Goal: Navigation & Orientation: Find specific page/section

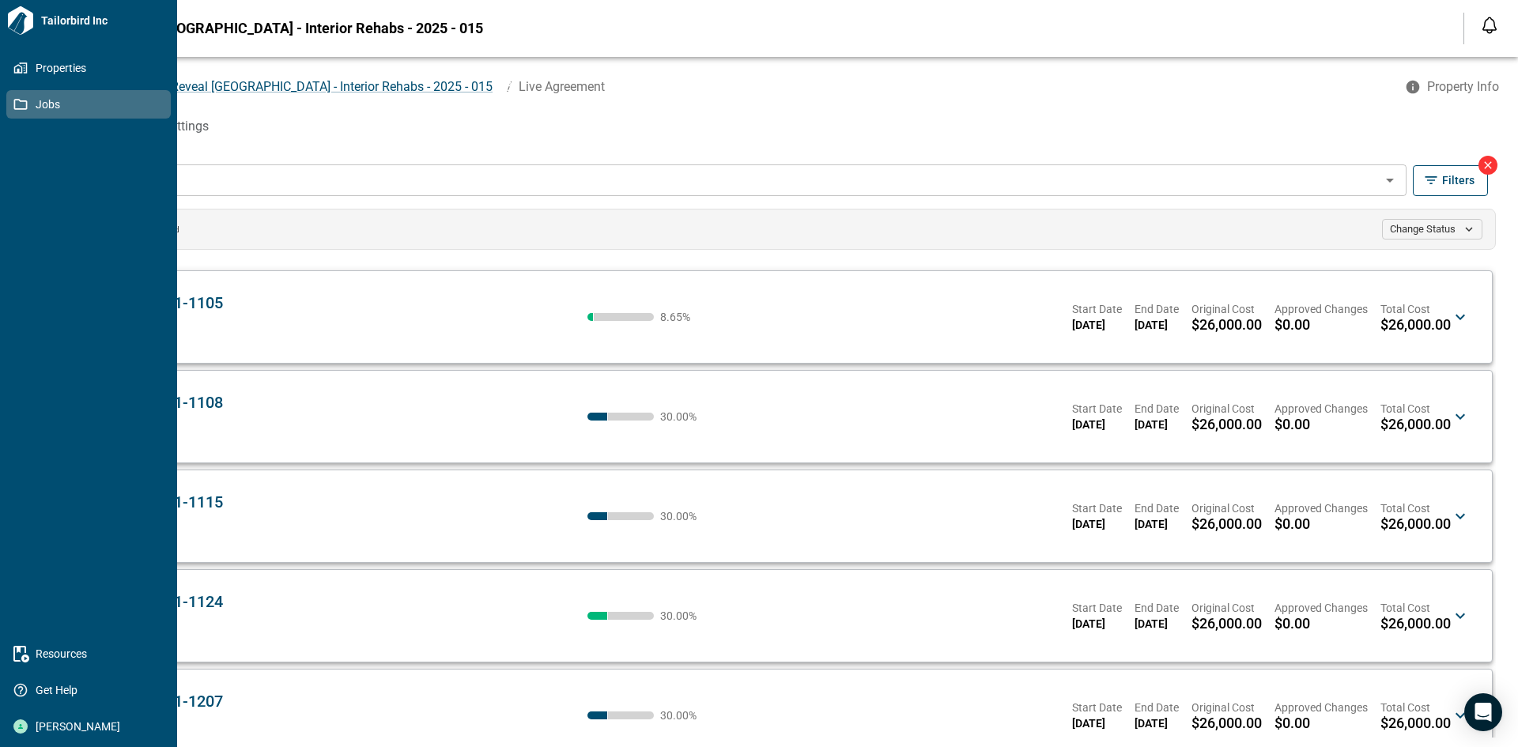
click at [35, 108] on span "Jobs" at bounding box center [92, 104] width 128 height 16
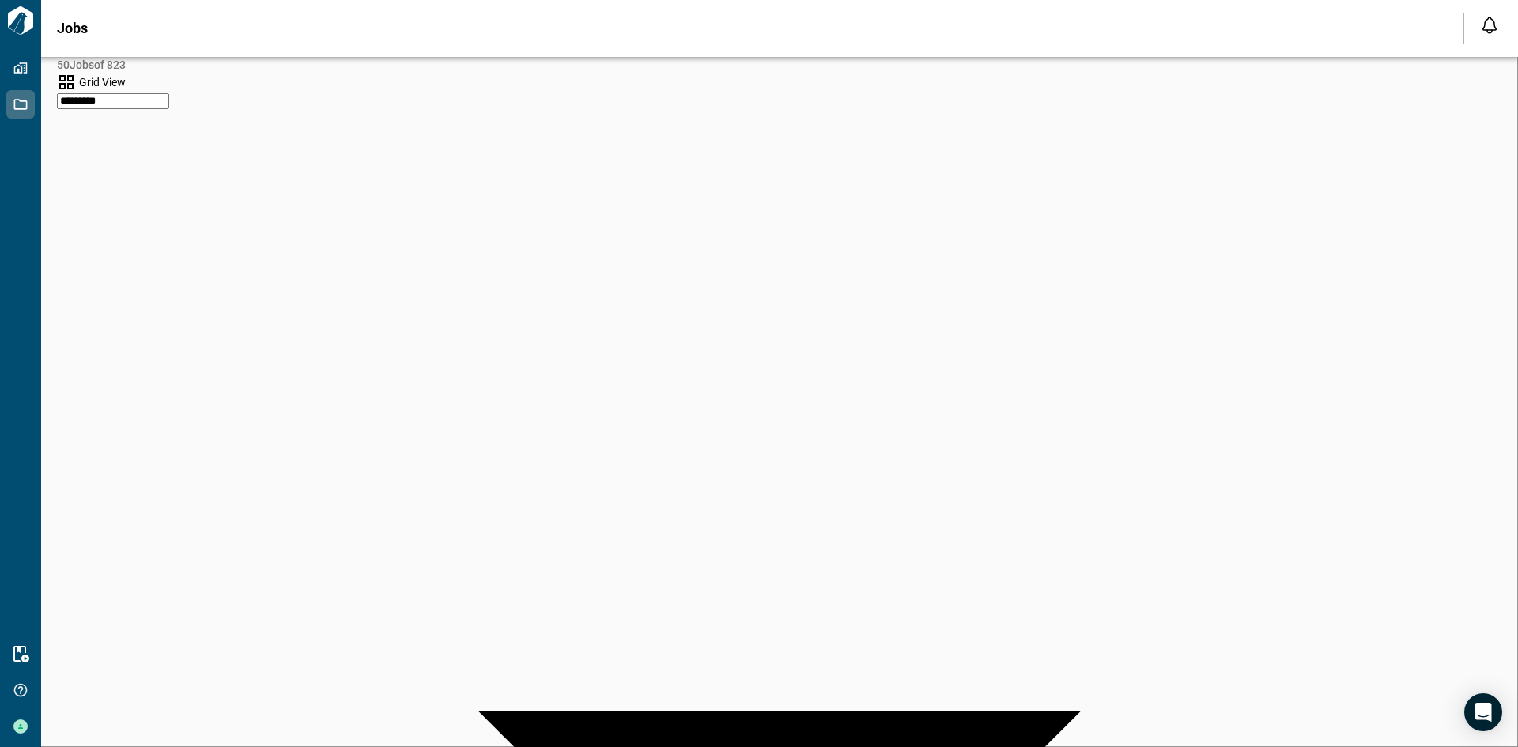
type input "********"
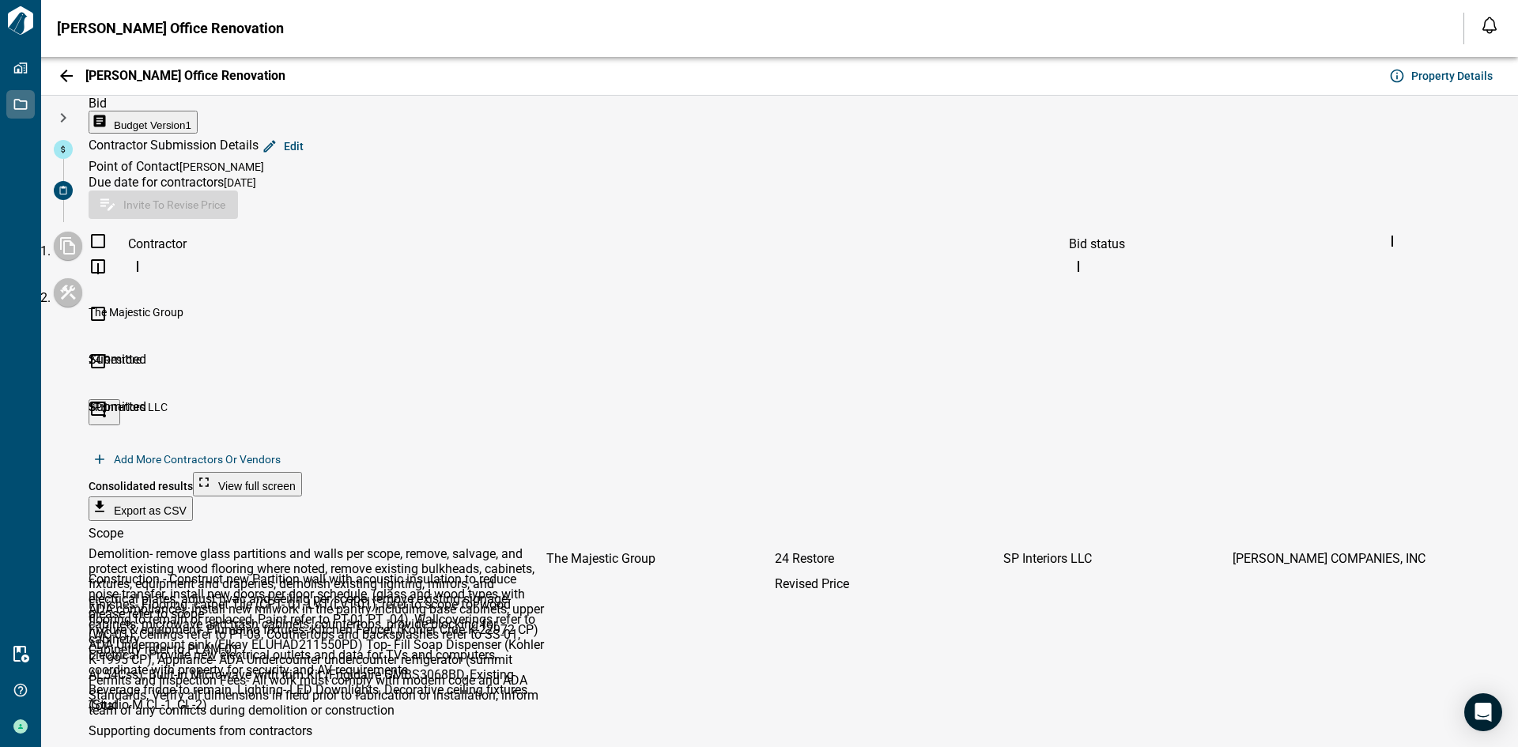
scroll to position [144, 0]
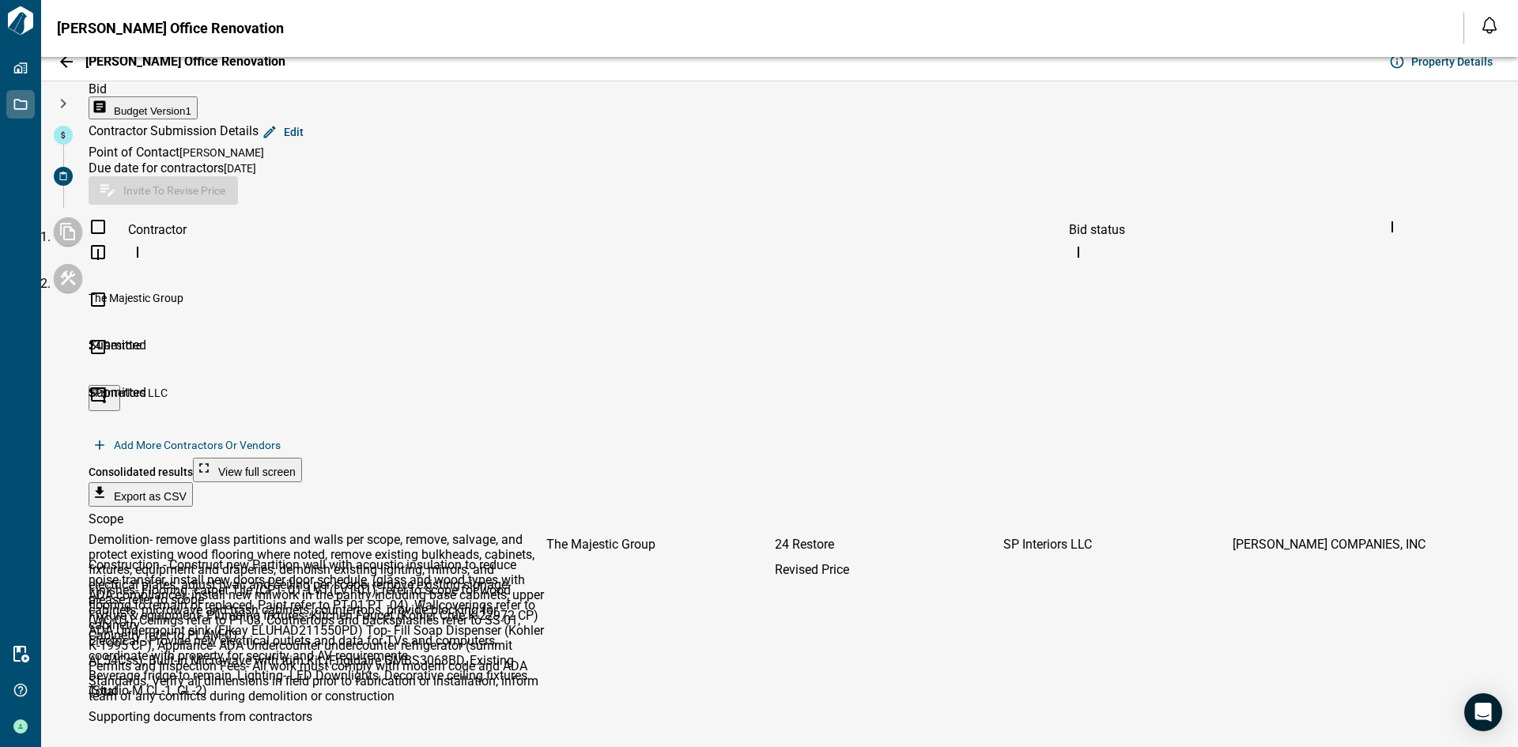
click at [187, 490] on span "Export as CSV" at bounding box center [150, 496] width 73 height 13
